Goal: Task Accomplishment & Management: Complete application form

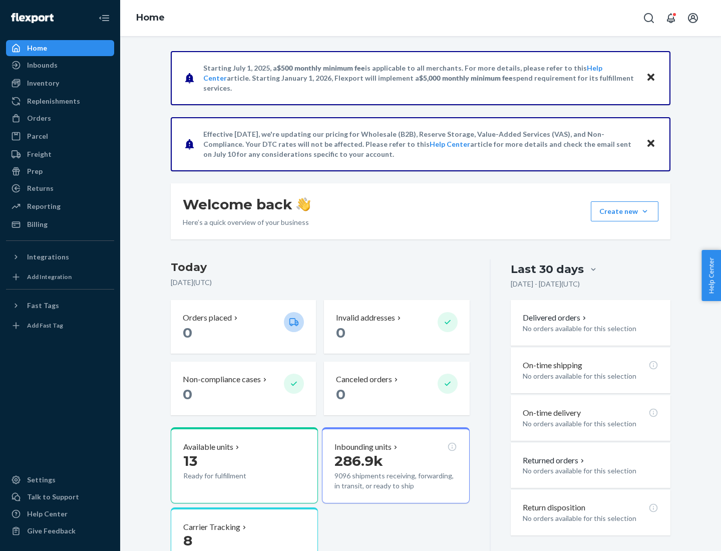
click at [645, 211] on button "Create new Create new inbound Create new order Create new product" at bounding box center [625, 211] width 68 height 20
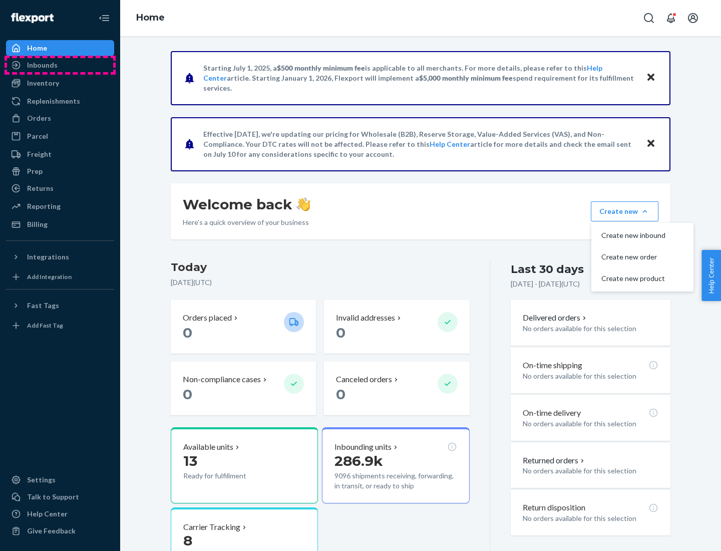
click at [60, 65] on div "Inbounds" at bounding box center [60, 65] width 106 height 14
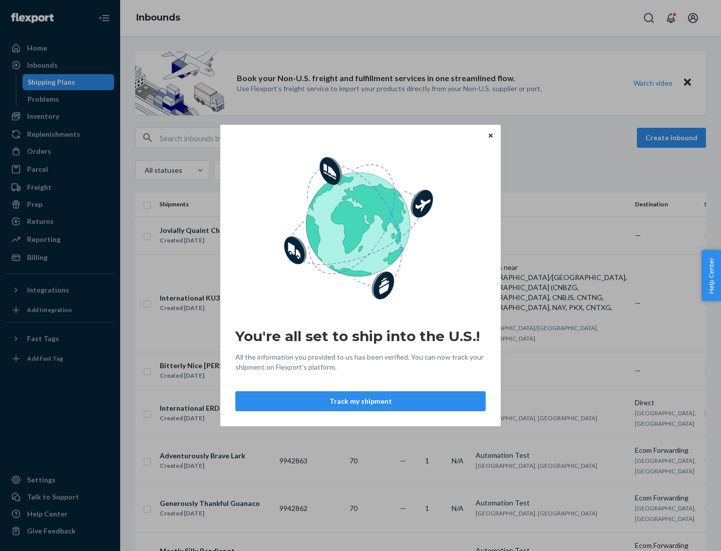
click at [60, 116] on div "You're all set to ship into the U.S.! All the information you provided to us ha…" at bounding box center [360, 275] width 721 height 551
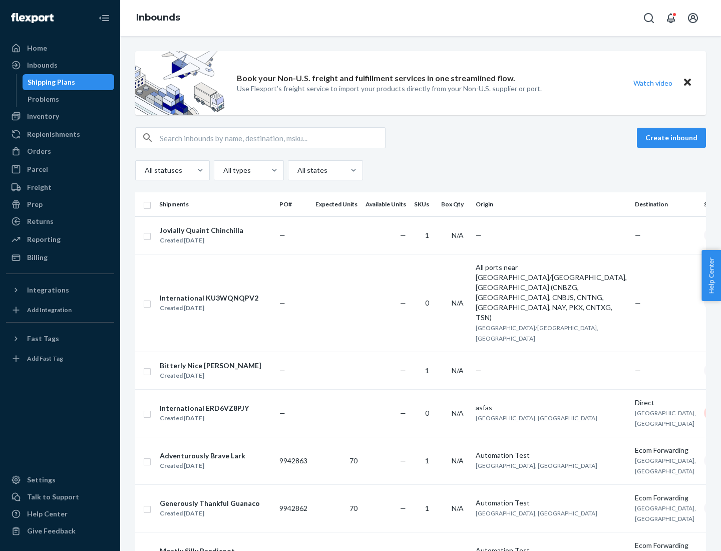
click at [421, 18] on div "Inbounds" at bounding box center [420, 18] width 601 height 36
click at [421, 170] on div "All statuses All types All states" at bounding box center [420, 170] width 571 height 20
click at [50, 82] on div "Shipping Plans" at bounding box center [52, 82] width 48 height 10
click at [673, 138] on button "Create inbound" at bounding box center [671, 138] width 69 height 20
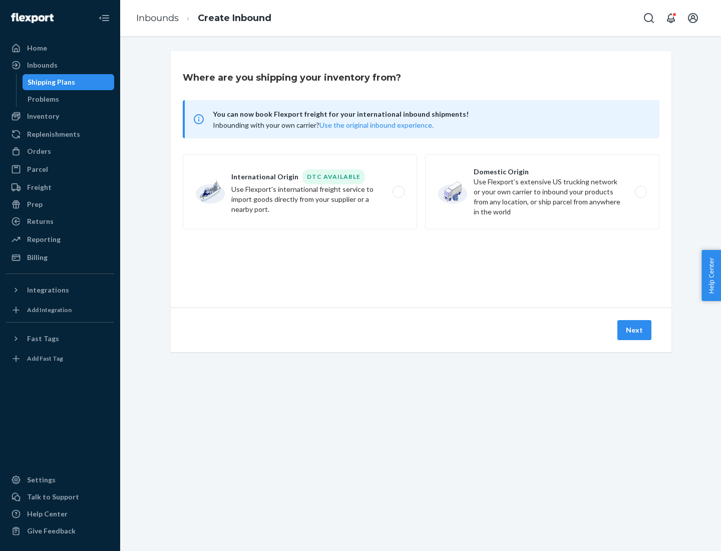
click at [300, 192] on label "International Origin DTC Available Use Flexport's international freight service…" at bounding box center [300, 191] width 234 height 75
click at [398, 192] on input "International Origin DTC Available Use Flexport's international freight service…" at bounding box center [401, 192] width 7 height 7
radio input "true"
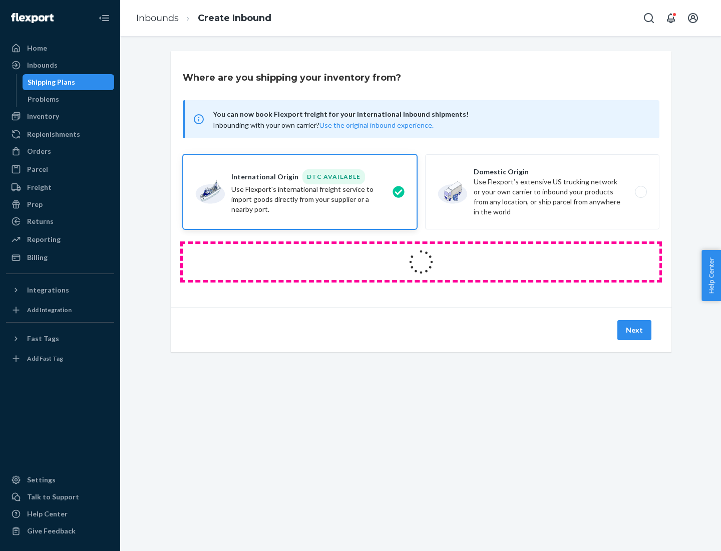
click at [421, 262] on icon at bounding box center [421, 262] width 32 height 32
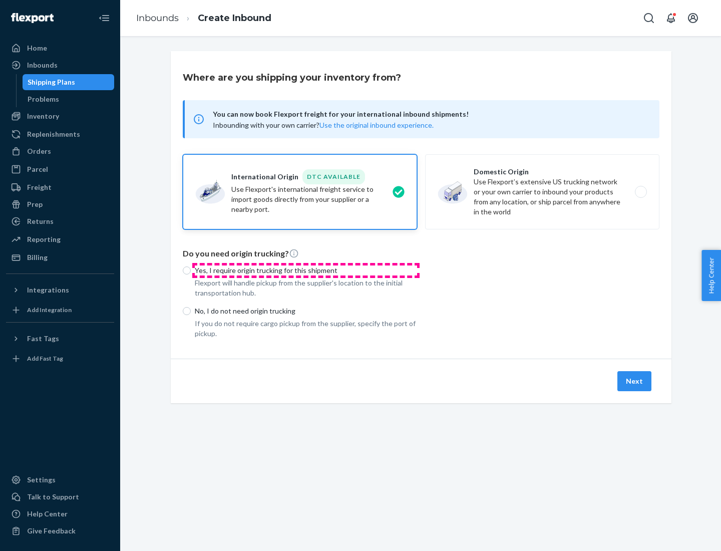
click at [306, 270] on p "Yes, I require origin trucking for this shipment" at bounding box center [306, 270] width 222 height 10
click at [191, 270] on input "Yes, I require origin trucking for this shipment" at bounding box center [187, 270] width 8 height 8
radio input "true"
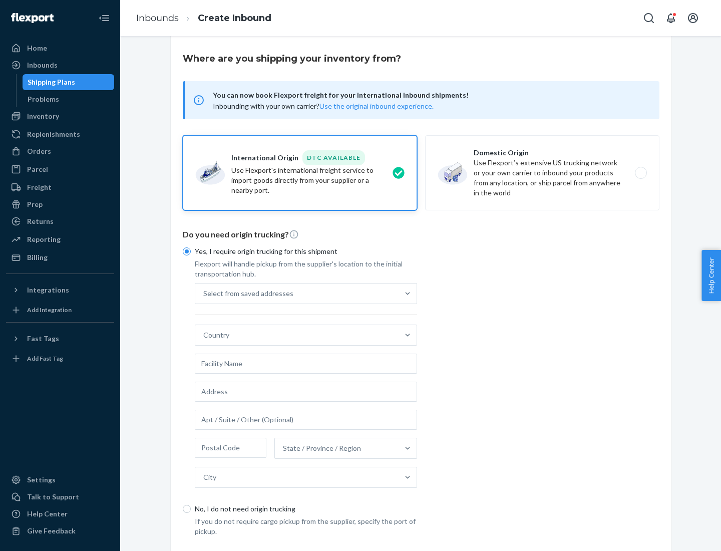
click at [297, 293] on div "Select from saved addresses" at bounding box center [296, 293] width 203 height 20
click at [204, 293] on input "Select from saved addresses" at bounding box center [203, 293] width 1 height 10
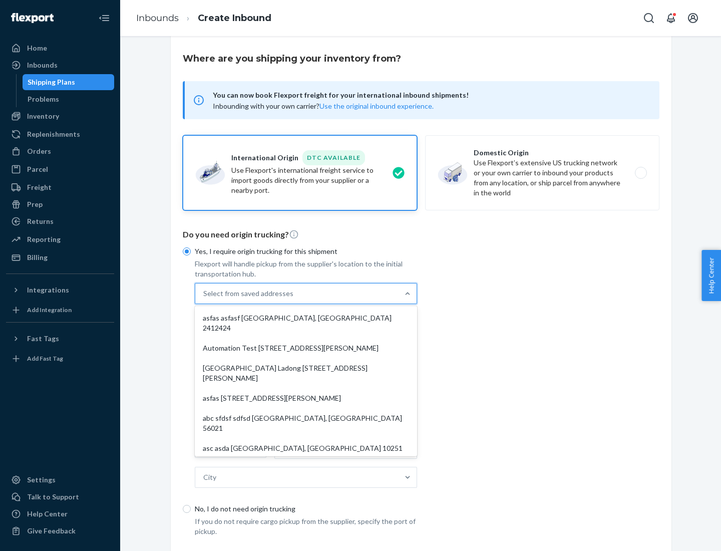
scroll to position [44, 0]
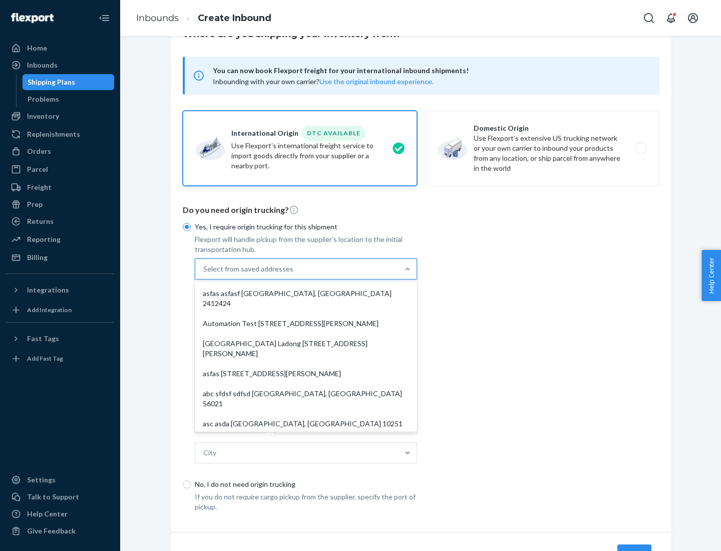
click at [306, 293] on div "asfas asfasf [GEOGRAPHIC_DATA], [GEOGRAPHIC_DATA] 2412424" at bounding box center [306, 298] width 218 height 30
click at [204, 274] on input "option asfas asfasf [GEOGRAPHIC_DATA], [GEOGRAPHIC_DATA] 2412424 focused, 1 of …" at bounding box center [203, 269] width 1 height 10
type input "asfas"
type input "asfasf"
type input "2412424"
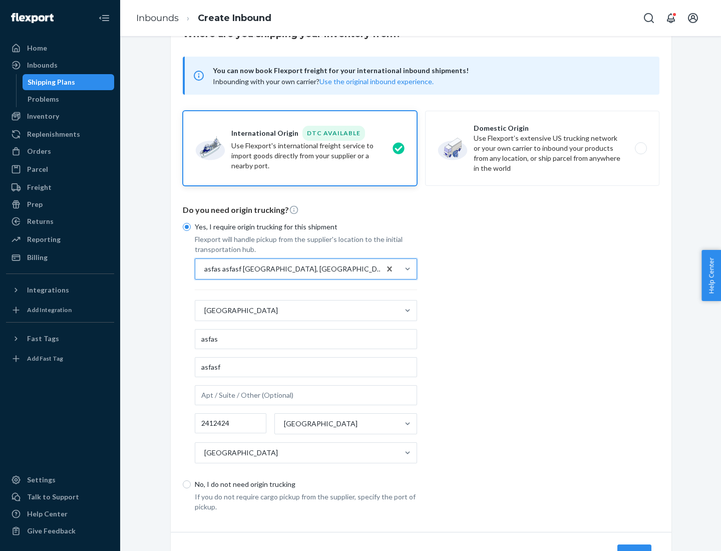
scroll to position [93, 0]
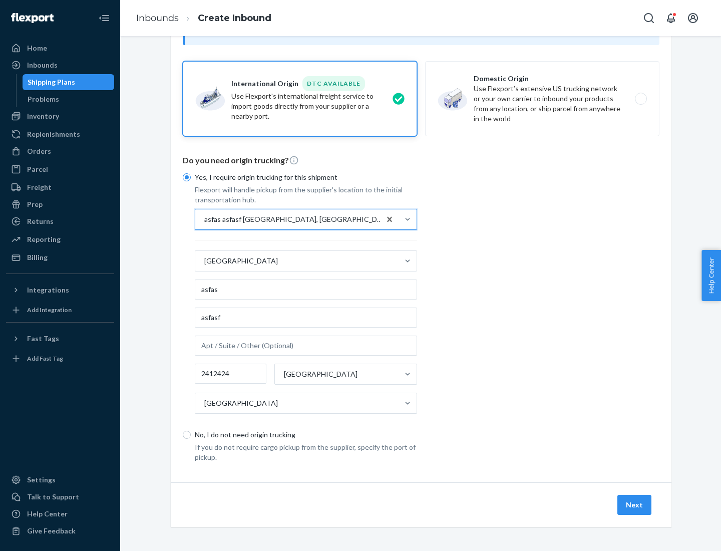
click at [635, 504] on button "Next" at bounding box center [634, 505] width 34 height 20
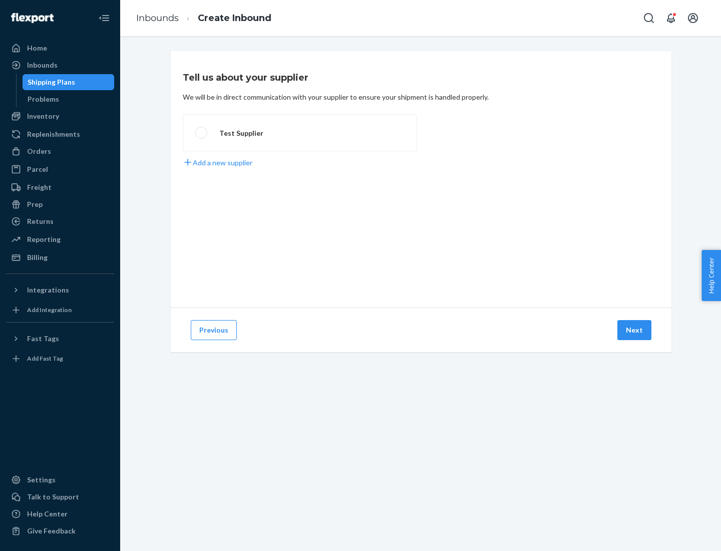
click at [300, 133] on label "Test Supplier" at bounding box center [300, 132] width 234 height 37
click at [202, 133] on input "Test Supplier" at bounding box center [198, 133] width 7 height 7
radio input "true"
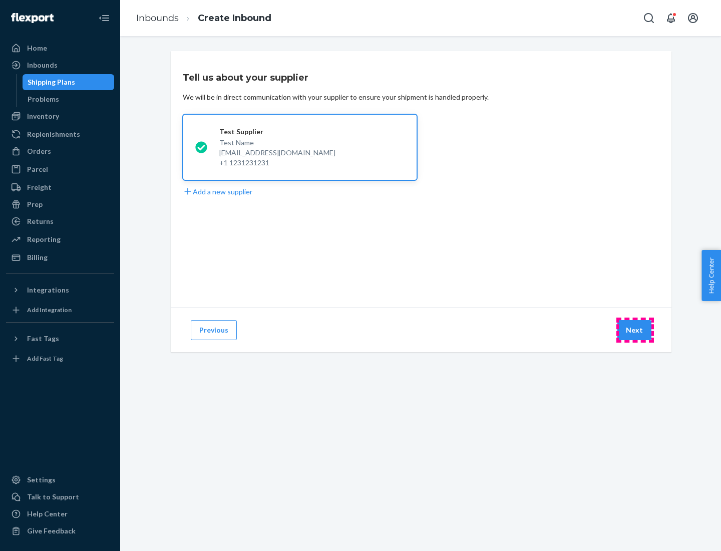
click at [635, 330] on button "Next" at bounding box center [634, 330] width 34 height 20
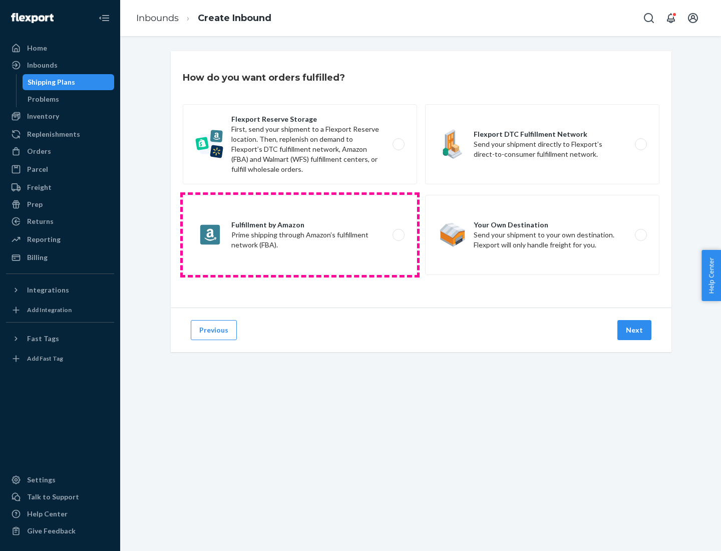
click at [300, 235] on label "Fulfillment by Amazon Prime shipping through Amazon’s fulfillment network (FBA)." at bounding box center [300, 235] width 234 height 80
click at [398, 235] on input "Fulfillment by Amazon Prime shipping through Amazon’s fulfillment network (FBA)." at bounding box center [401, 235] width 7 height 7
radio input "true"
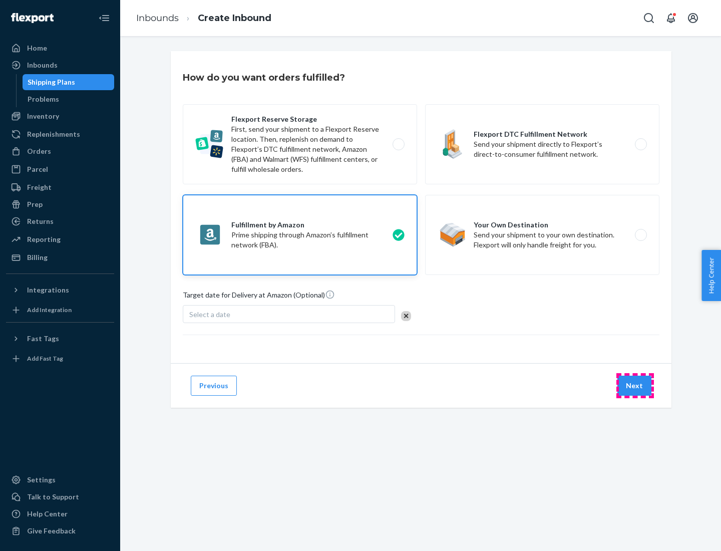
click at [635, 385] on button "Next" at bounding box center [634, 385] width 34 height 20
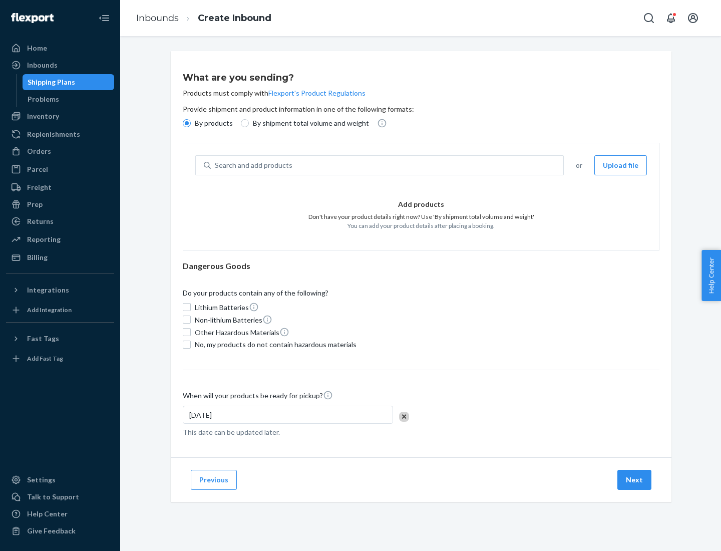
click at [308, 123] on p "By shipment total volume and weight" at bounding box center [311, 123] width 116 height 10
click at [249, 123] on input "By shipment total volume and weight" at bounding box center [245, 123] width 8 height 8
radio input "true"
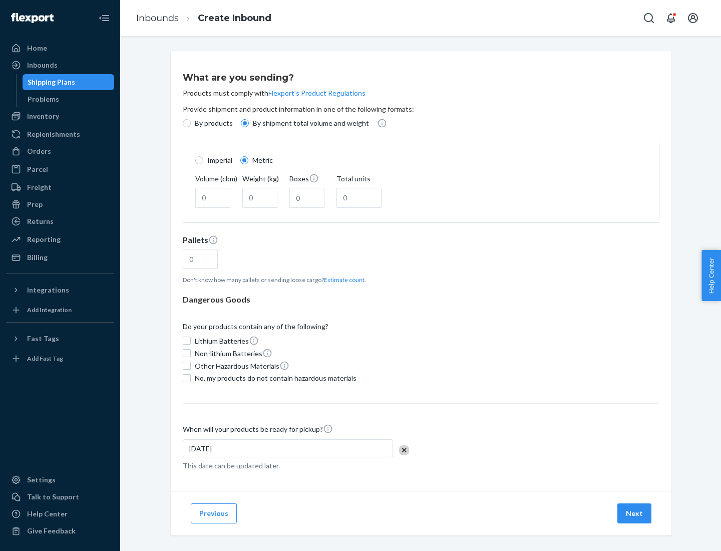
click at [213, 123] on p "By products" at bounding box center [214, 123] width 38 height 10
click at [191, 123] on input "By products" at bounding box center [187, 123] width 8 height 8
radio input "true"
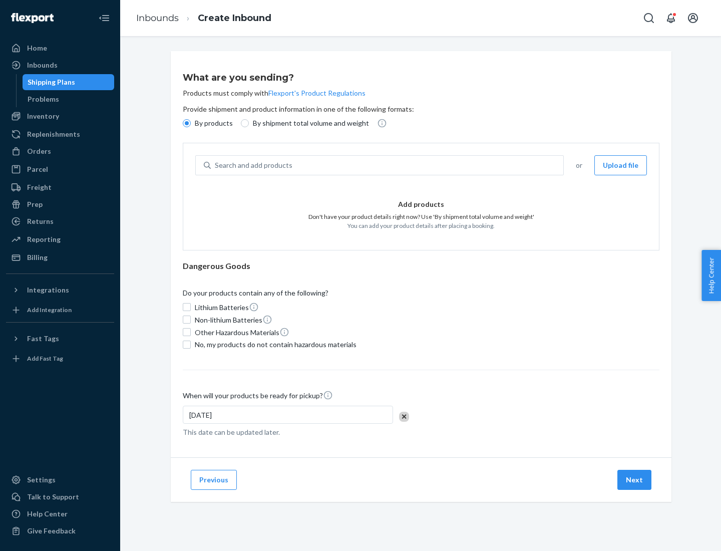
click at [387, 165] on div "Search and add products" at bounding box center [387, 165] width 352 height 18
click at [216, 165] on input "Search and add products" at bounding box center [215, 165] width 1 height 10
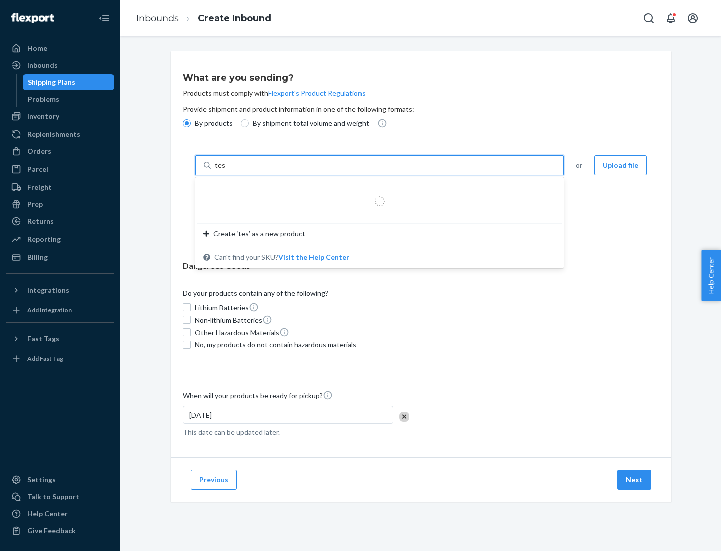
type input "test"
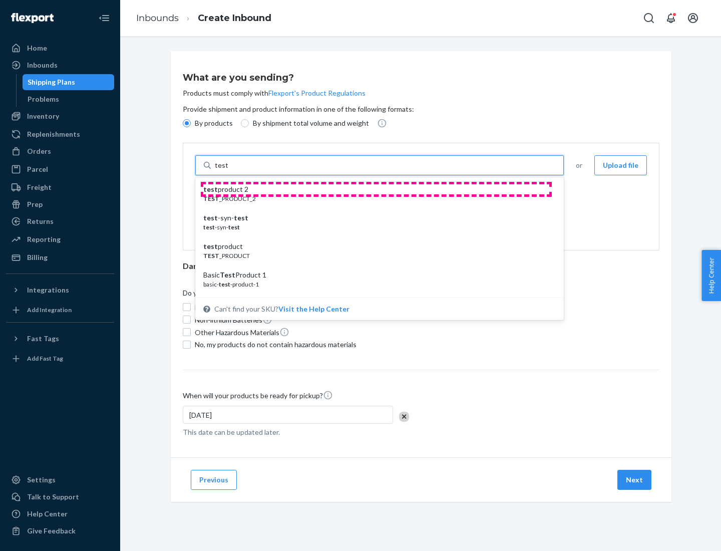
click at [376, 189] on div "test product 2" at bounding box center [375, 189] width 344 height 10
click at [228, 170] on input "test" at bounding box center [221, 165] width 13 height 10
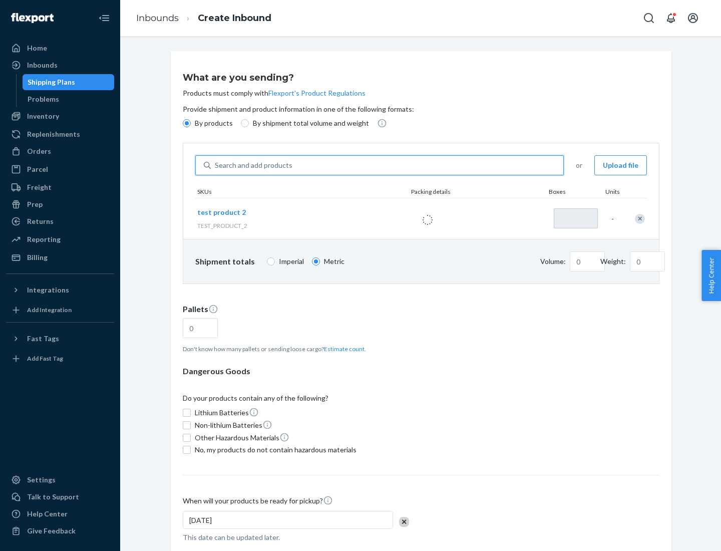
type input "1"
type input "0.02"
type input "22.23"
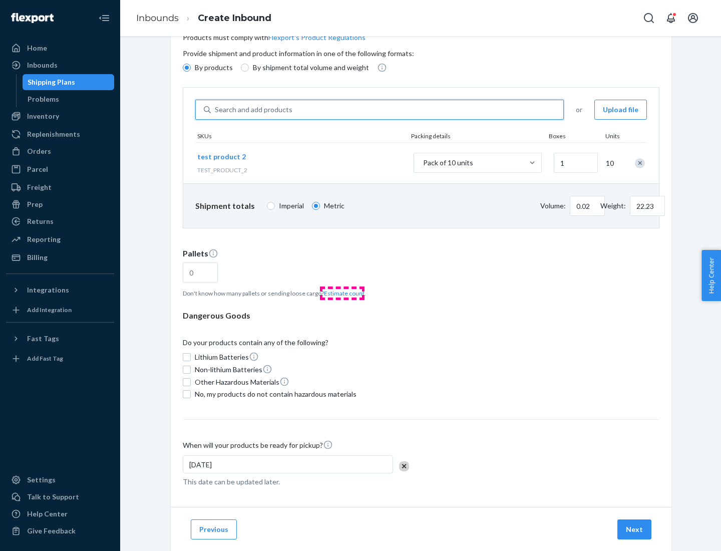
click at [342, 293] on button "Estimate count" at bounding box center [344, 293] width 41 height 9
type input "1"
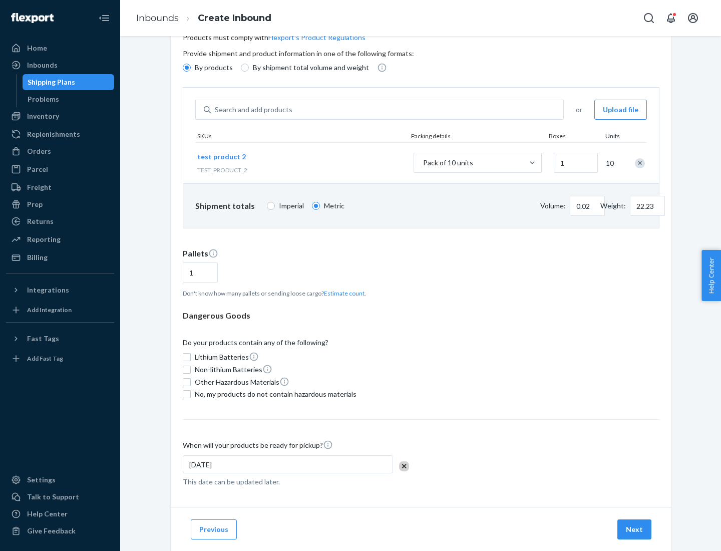
scroll to position [80, 0]
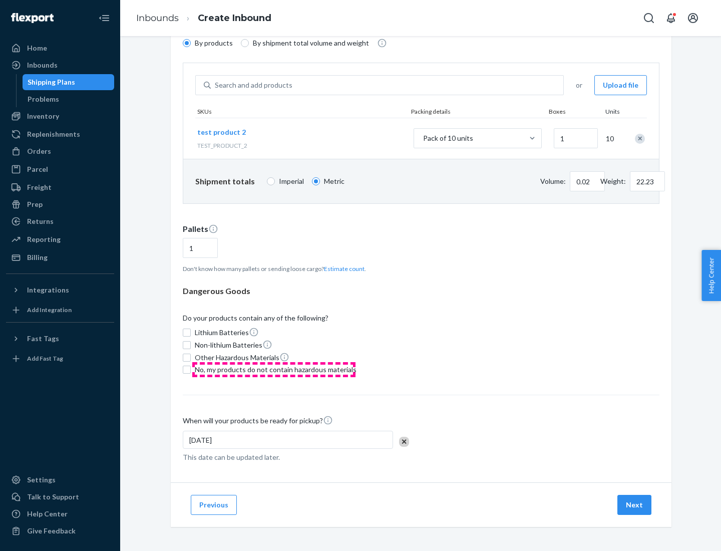
click at [274, 369] on span "No, my products do not contain hazardous materials" at bounding box center [276, 369] width 162 height 10
click at [191, 369] on input "No, my products do not contain hazardous materials" at bounding box center [187, 369] width 8 height 8
checkbox input "true"
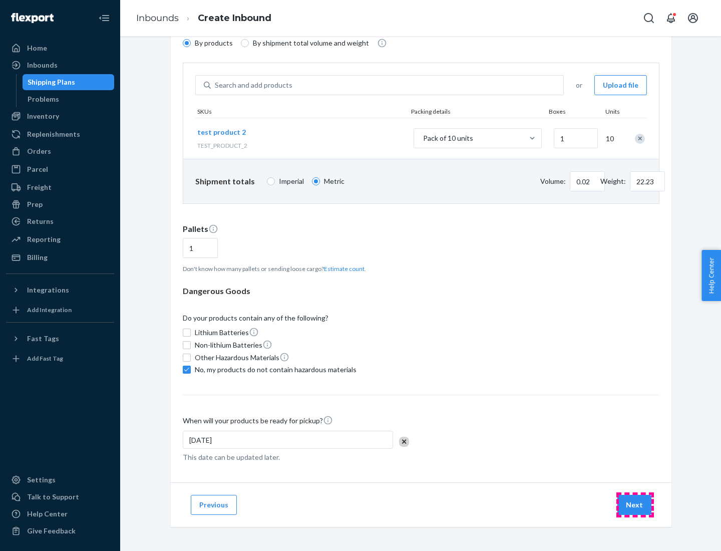
click at [635, 505] on button "Next" at bounding box center [634, 505] width 34 height 20
